Goal: Task Accomplishment & Management: Manage account settings

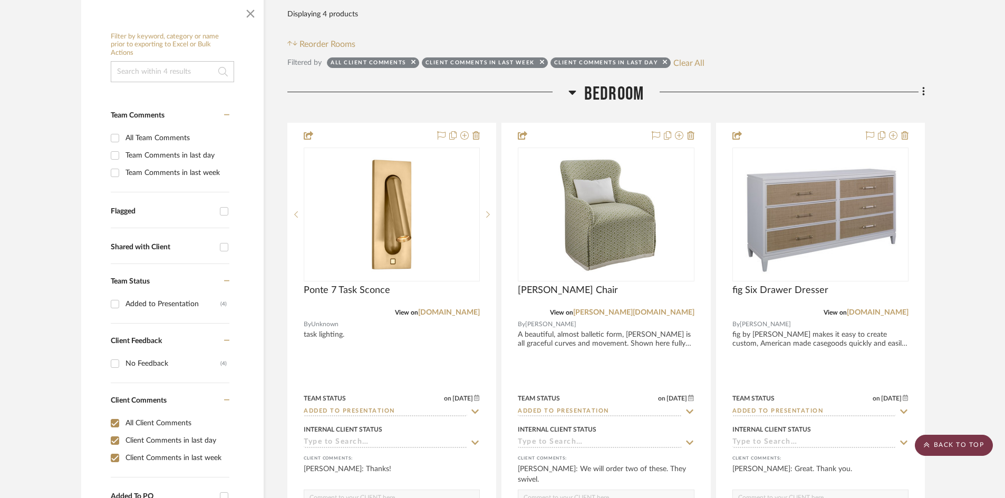
click at [962, 437] on scroll-to-top-button "BACK TO TOP" at bounding box center [954, 445] width 78 height 21
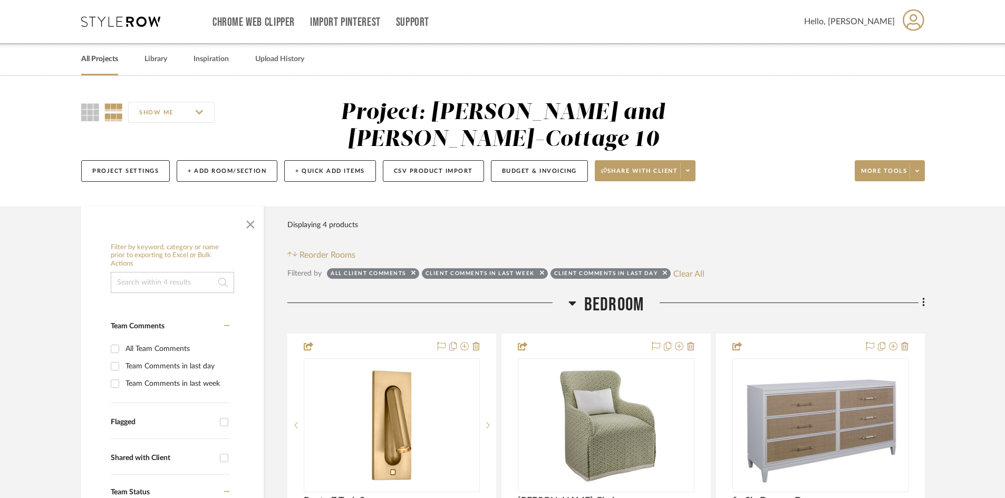
click at [102, 54] on link "All Projects" at bounding box center [99, 59] width 37 height 14
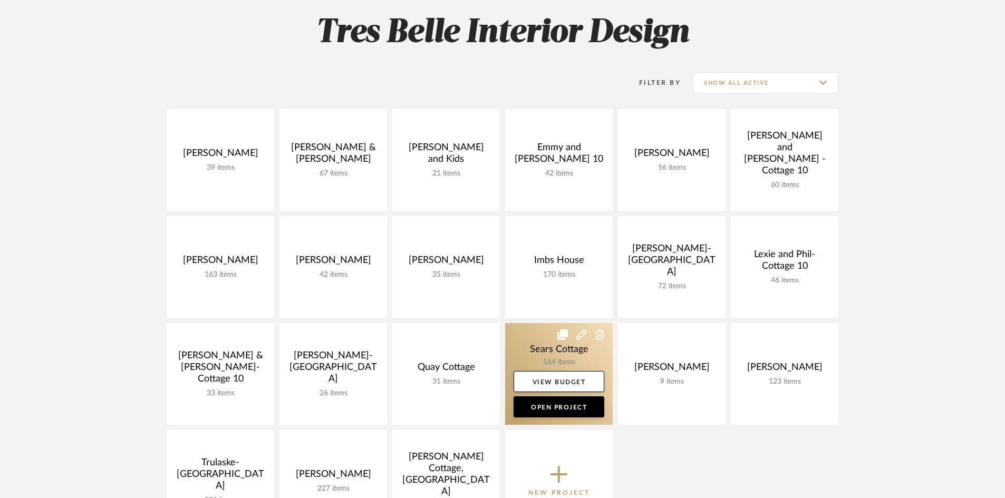
scroll to position [158, 0]
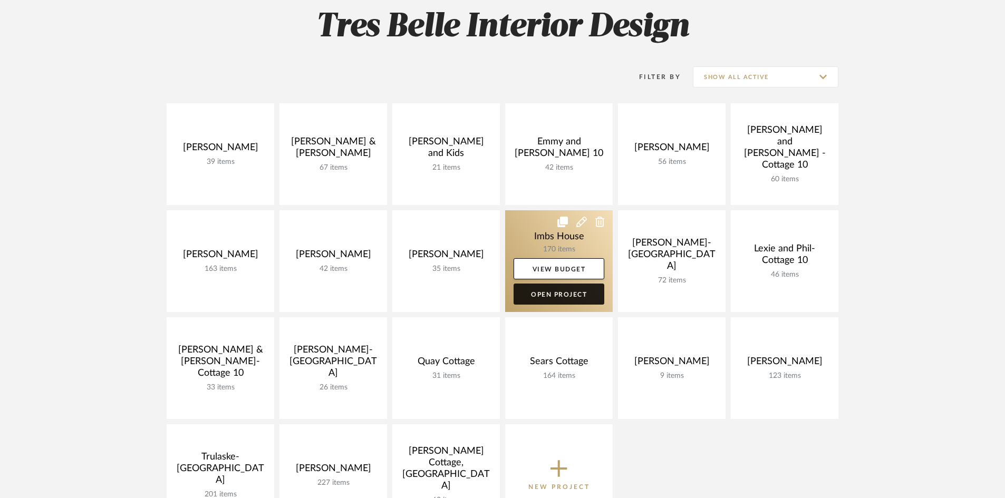
click at [547, 295] on link "Open Project" at bounding box center [559, 294] width 91 height 21
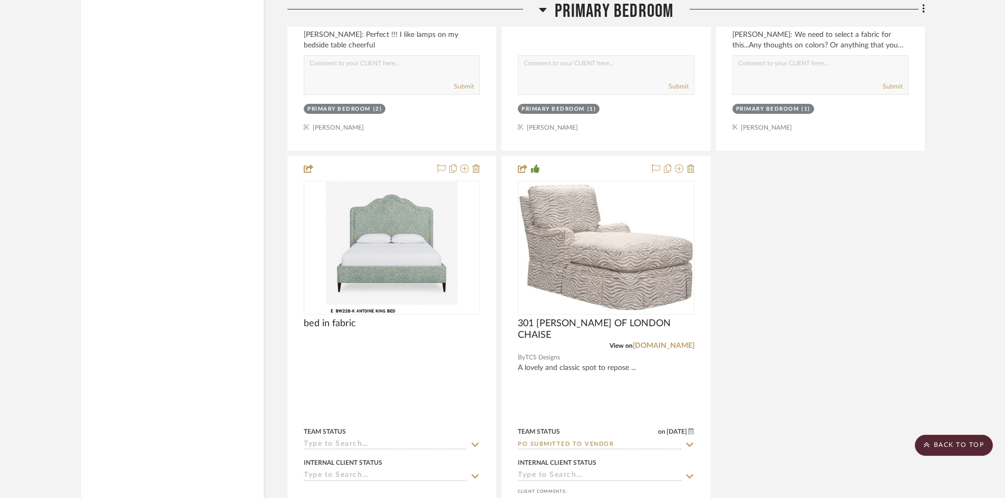
scroll to position [7856, 0]
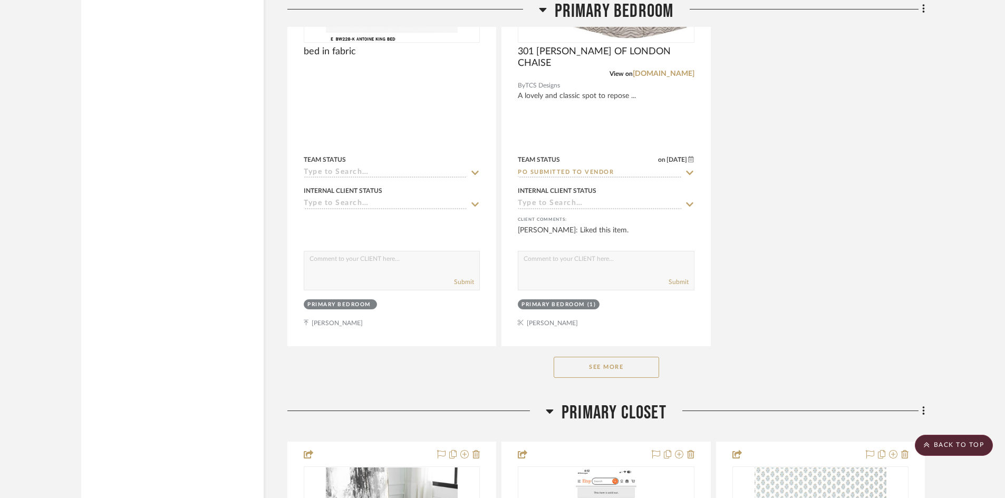
click at [619, 362] on button "See More" at bounding box center [606, 367] width 105 height 21
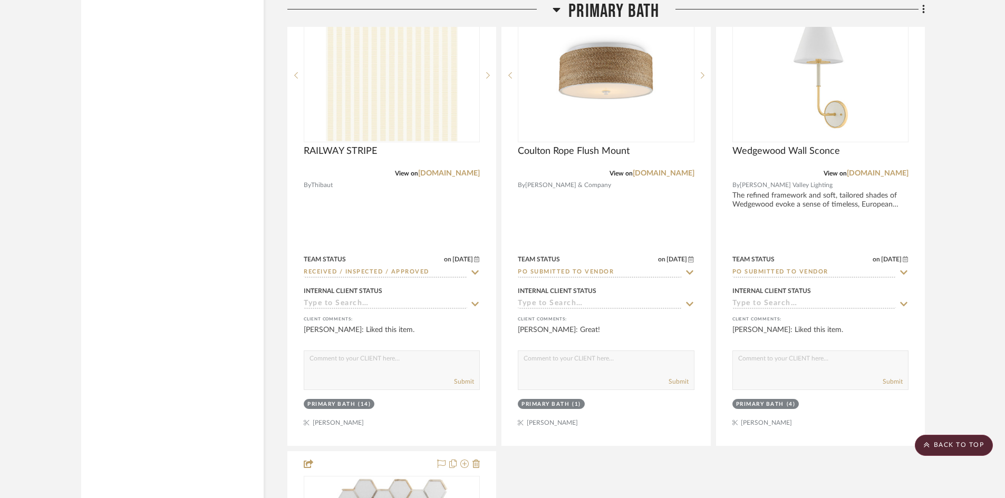
scroll to position [11178, 0]
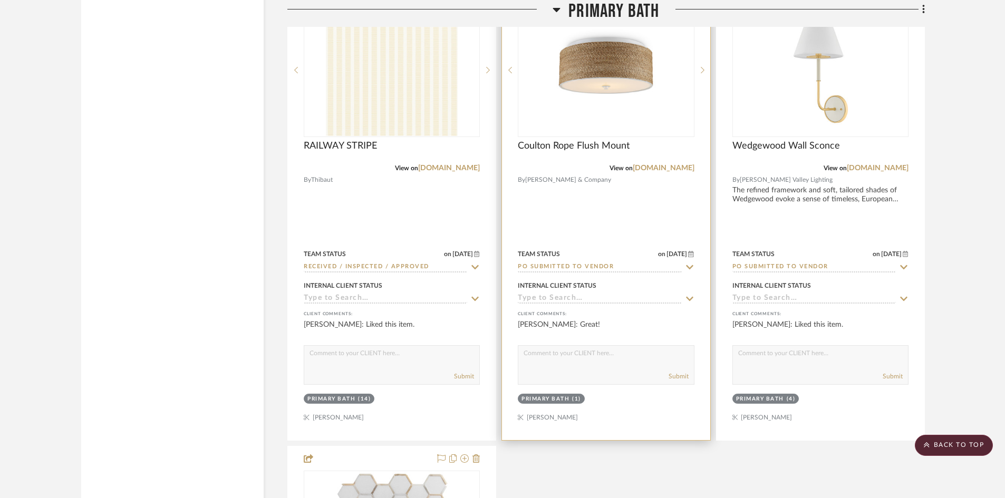
click at [605, 266] on input "PO Submitted to Vendor" at bounding box center [599, 268] width 163 height 10
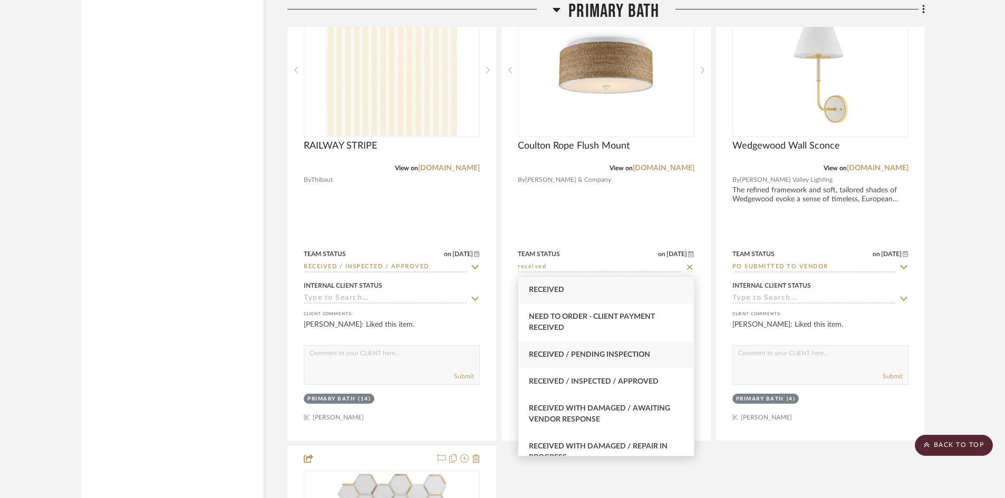
type input "received"
click at [605, 348] on div "Received / Pending Inspection" at bounding box center [605, 355] width 175 height 27
type input "[DATE]"
type input "Received / Pending Inspection"
